Goal: Contribute content

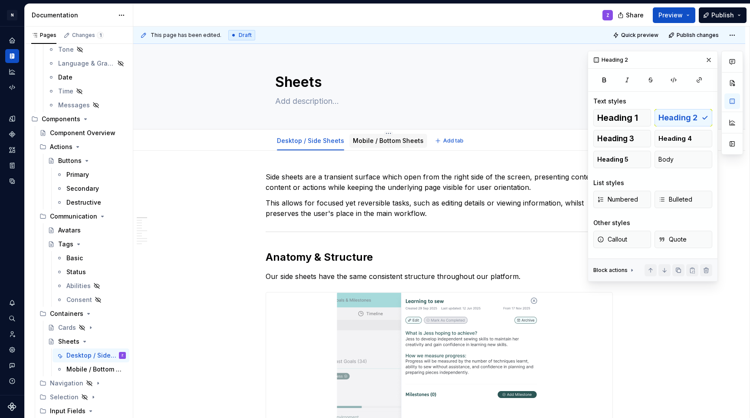
click at [363, 139] on link "Mobile / Bottom Sheets" at bounding box center [388, 140] width 71 height 7
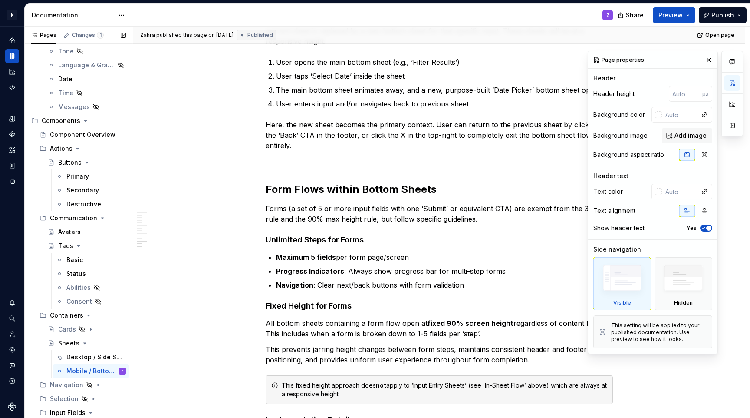
scroll to position [326, 0]
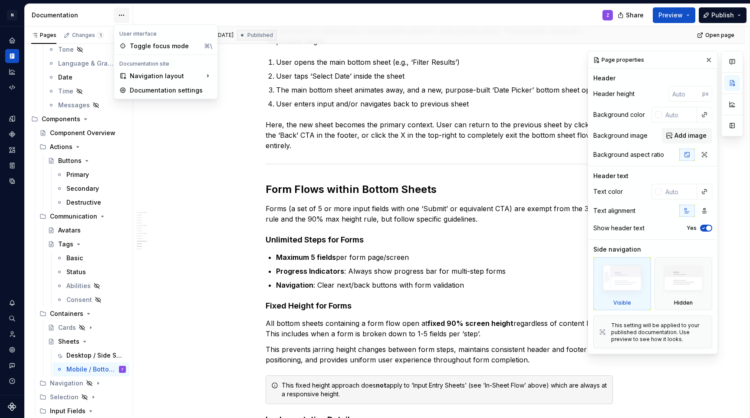
click at [121, 16] on html "N Pulse Design System Z Design system data Documentation Z Share Preview Publis…" at bounding box center [375, 209] width 750 height 418
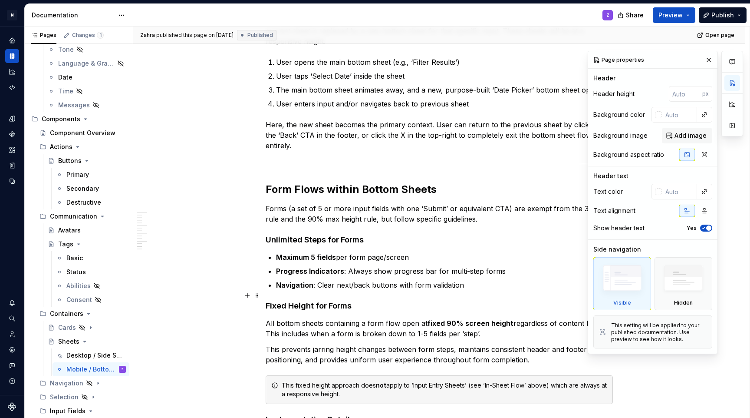
click at [490, 245] on h4 "Unlimited Steps for Forms" at bounding box center [439, 239] width 347 height 10
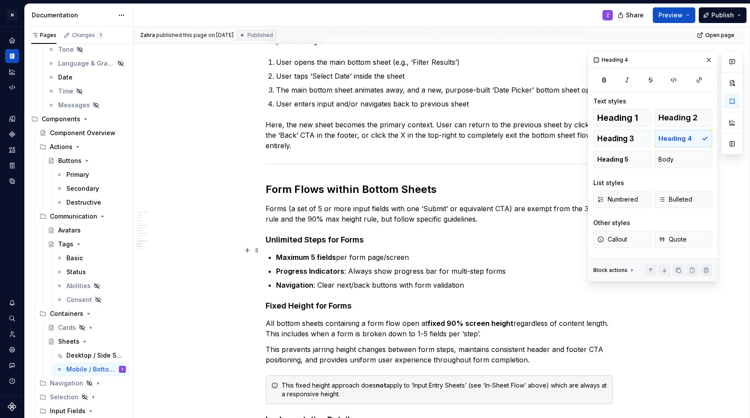
click at [490, 245] on h4 "Unlimited Steps for Forms" at bounding box center [439, 239] width 347 height 10
click at [730, 101] on button "button" at bounding box center [733, 101] width 16 height 16
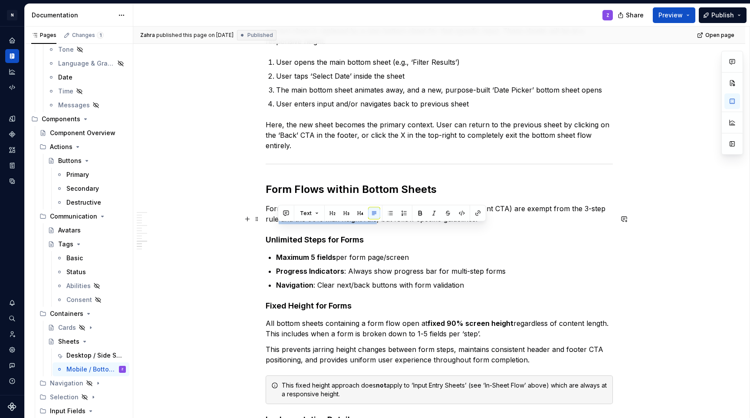
drag, startPoint x: 374, startPoint y: 231, endPoint x: 278, endPoint y: 231, distance: 96.0
click at [278, 224] on p "Forms (a set of 5 or more input fields with one ‘Submit’ or equivalent CTA) are…" at bounding box center [439, 213] width 347 height 21
click at [340, 224] on p "Forms (a set of 5 or more input fields with one ‘Submit’ or equivalent CTA) are…" at bounding box center [439, 213] width 347 height 21
drag, startPoint x: 281, startPoint y: 231, endPoint x: 363, endPoint y: 234, distance: 82.1
click at [363, 224] on p "Forms (a set of 5 or more input fields with one ‘Submit’ or equivalent CTA) are…" at bounding box center [439, 213] width 347 height 21
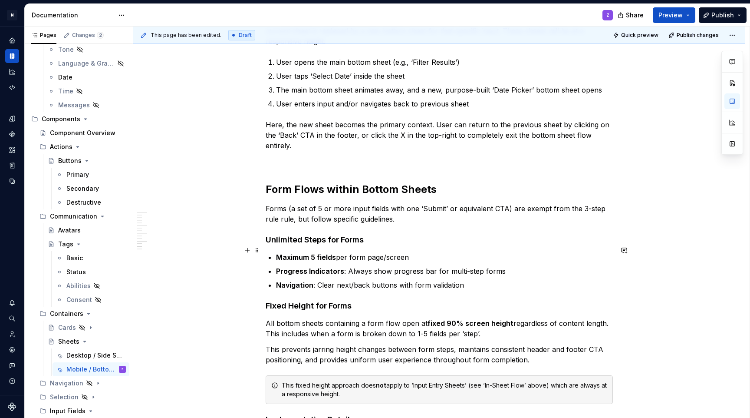
type textarea "*"
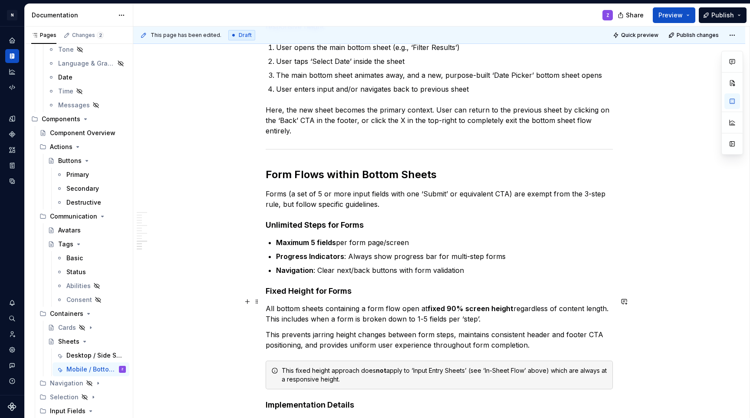
scroll to position [1376, 0]
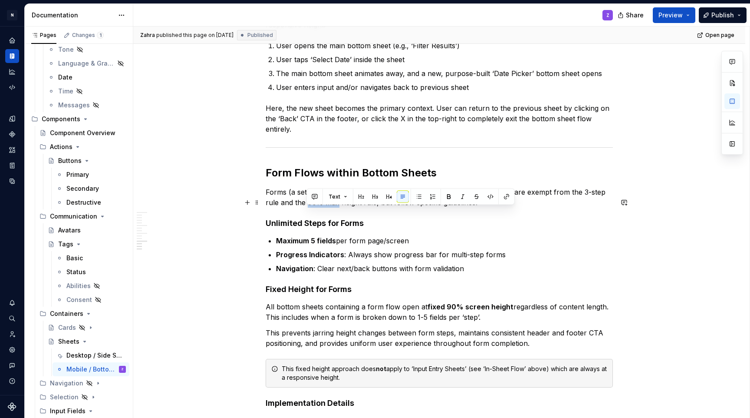
drag, startPoint x: 308, startPoint y: 212, endPoint x: 338, endPoint y: 215, distance: 30.5
click at [338, 208] on p "Forms (a set of 5 or more input fields with one ‘Submit’ or equivalent CTA) are…" at bounding box center [439, 197] width 347 height 21
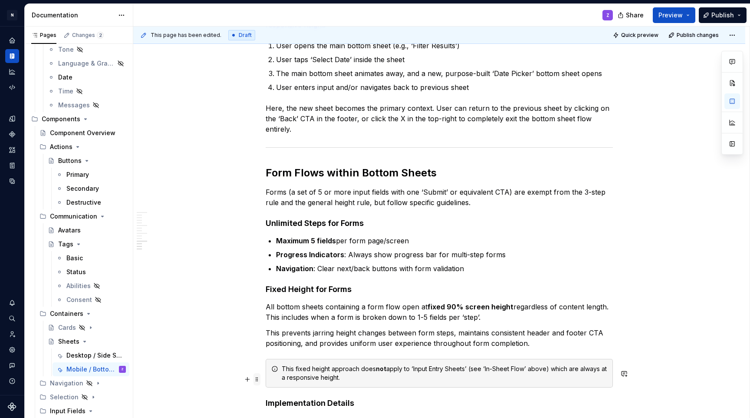
click at [256, 377] on span at bounding box center [257, 379] width 7 height 12
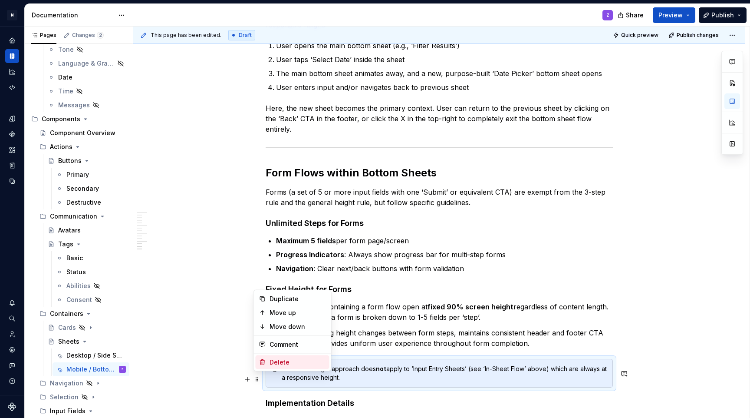
click at [307, 362] on div "Delete" at bounding box center [298, 362] width 56 height 9
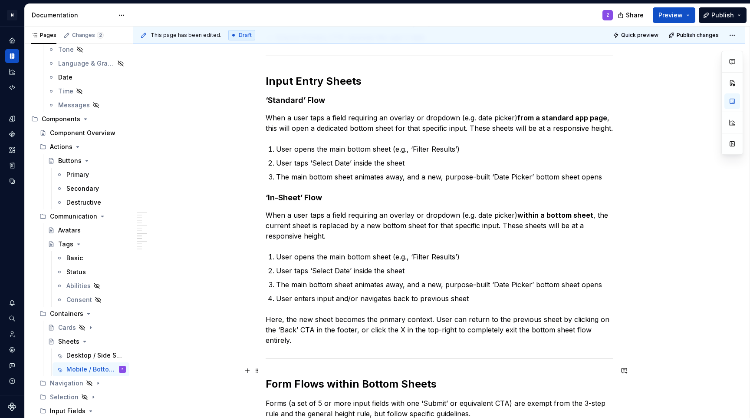
scroll to position [1163, 0]
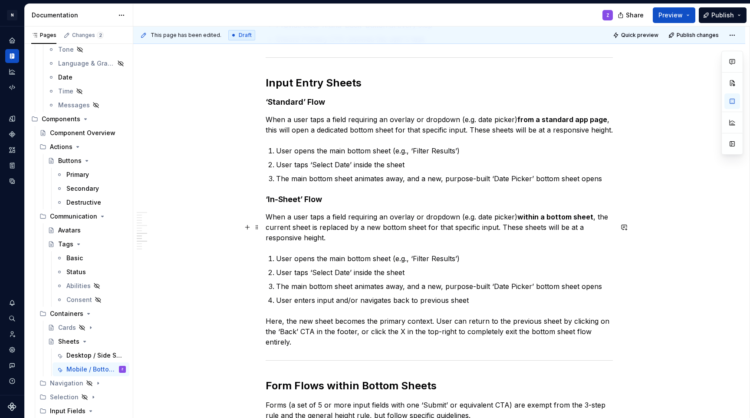
click at [295, 243] on p "When a user taps a field requiring an overlay or dropdown (e.g. date picker) wi…" at bounding box center [439, 226] width 347 height 31
click at [581, 238] on p "When a user taps a field requiring an overlay or dropdown (e.g. date picker) wi…" at bounding box center [439, 226] width 347 height 31
click at [288, 243] on p "When a user taps a field requiring an overlay or dropdown (e.g. date picker) wi…" at bounding box center [439, 226] width 347 height 31
click at [317, 243] on p "When a user taps a field requiring an overlay or dropdown (e.g. date picker) wi…" at bounding box center [439, 226] width 347 height 31
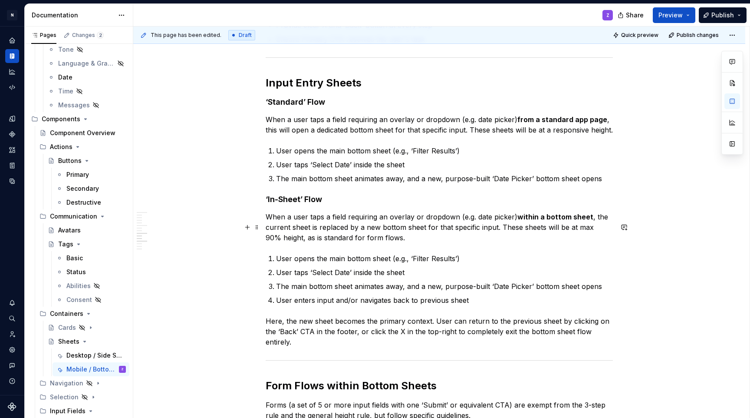
drag, startPoint x: 348, startPoint y: 249, endPoint x: 354, endPoint y: 259, distance: 11.6
click at [348, 243] on p "When a user taps a field requiring an overlay or dropdown (e.g. date picker) wi…" at bounding box center [439, 226] width 347 height 31
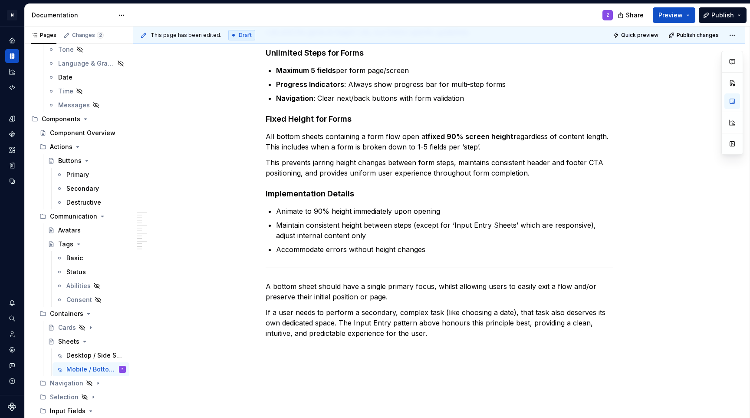
scroll to position [1568, 0]
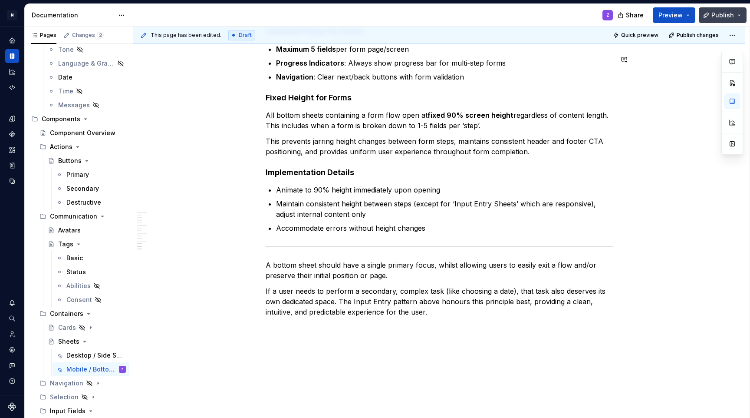
click at [716, 17] on span "Publish" at bounding box center [723, 15] width 23 height 9
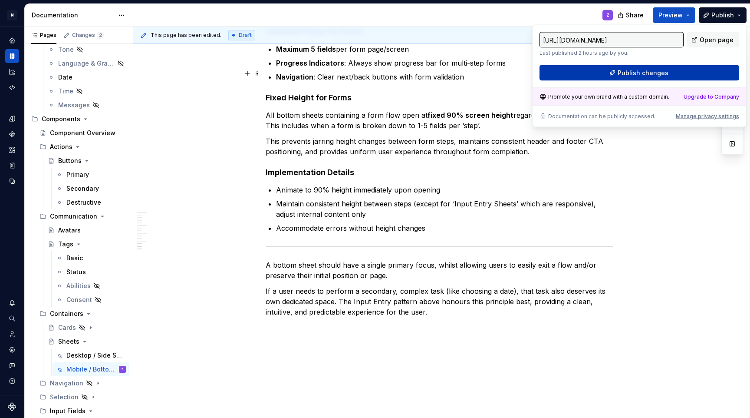
click at [666, 69] on span "Publish changes" at bounding box center [643, 73] width 51 height 9
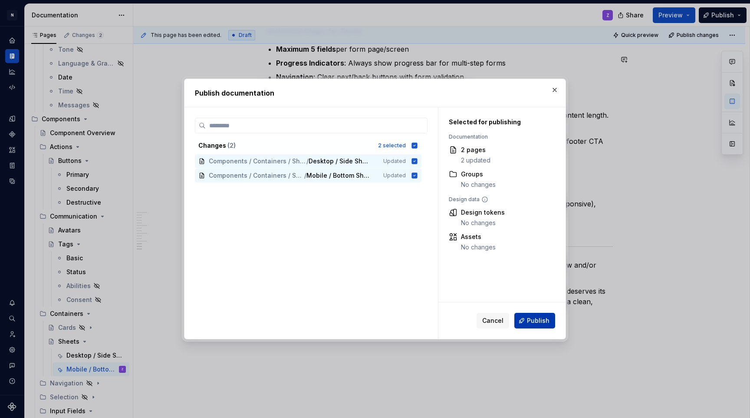
click at [546, 315] on button "Publish" at bounding box center [535, 321] width 41 height 16
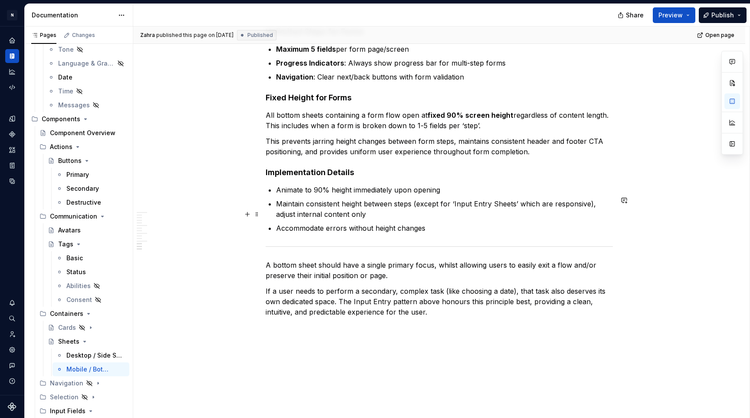
type textarea "*"
